Goal: Information Seeking & Learning: Learn about a topic

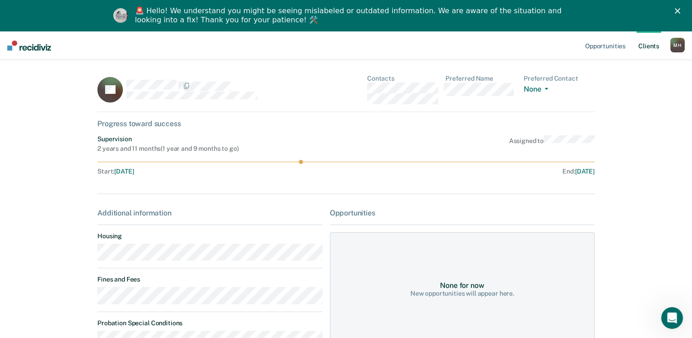
click at [23, 46] on img at bounding box center [29, 46] width 44 height 10
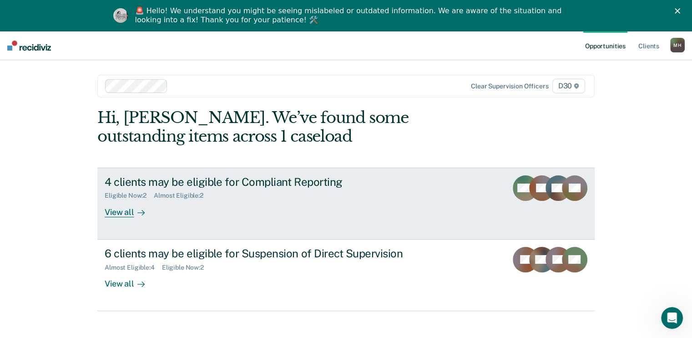
click at [186, 189] on div "Eligible Now : 2 Almost Eligible : 2" at bounding box center [265, 193] width 320 height 11
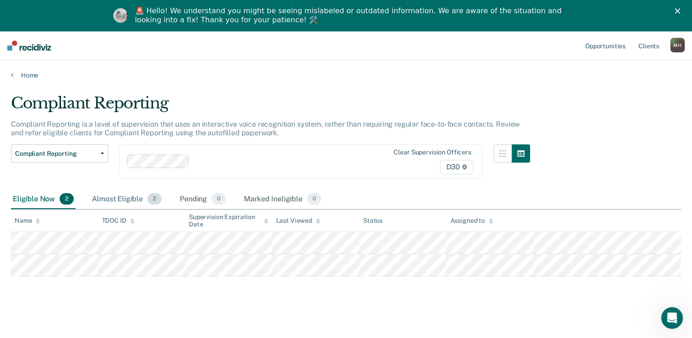
click at [132, 195] on div "Almost Eligible 2" at bounding box center [126, 199] width 73 height 20
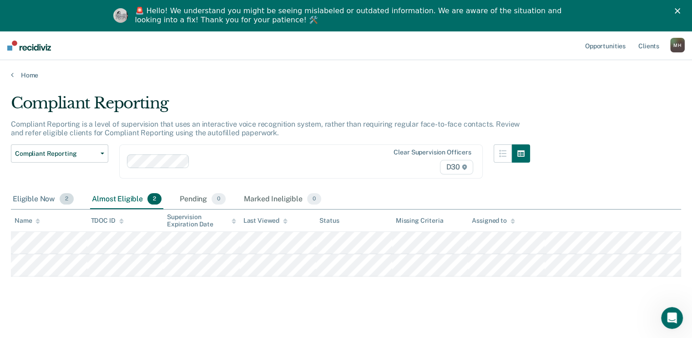
click at [49, 197] on div "Eligible Now 2" at bounding box center [43, 199] width 65 height 20
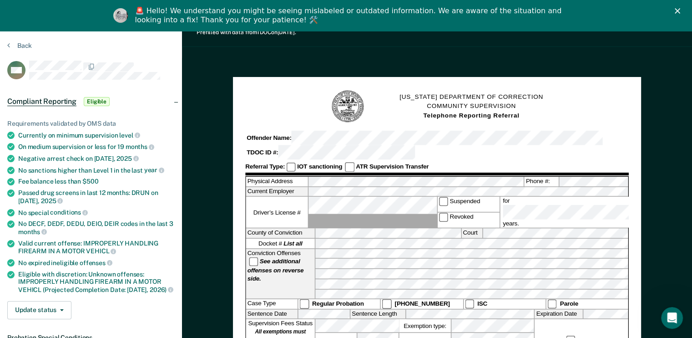
scroll to position [46, 0]
